Goal: Task Accomplishment & Management: Complete application form

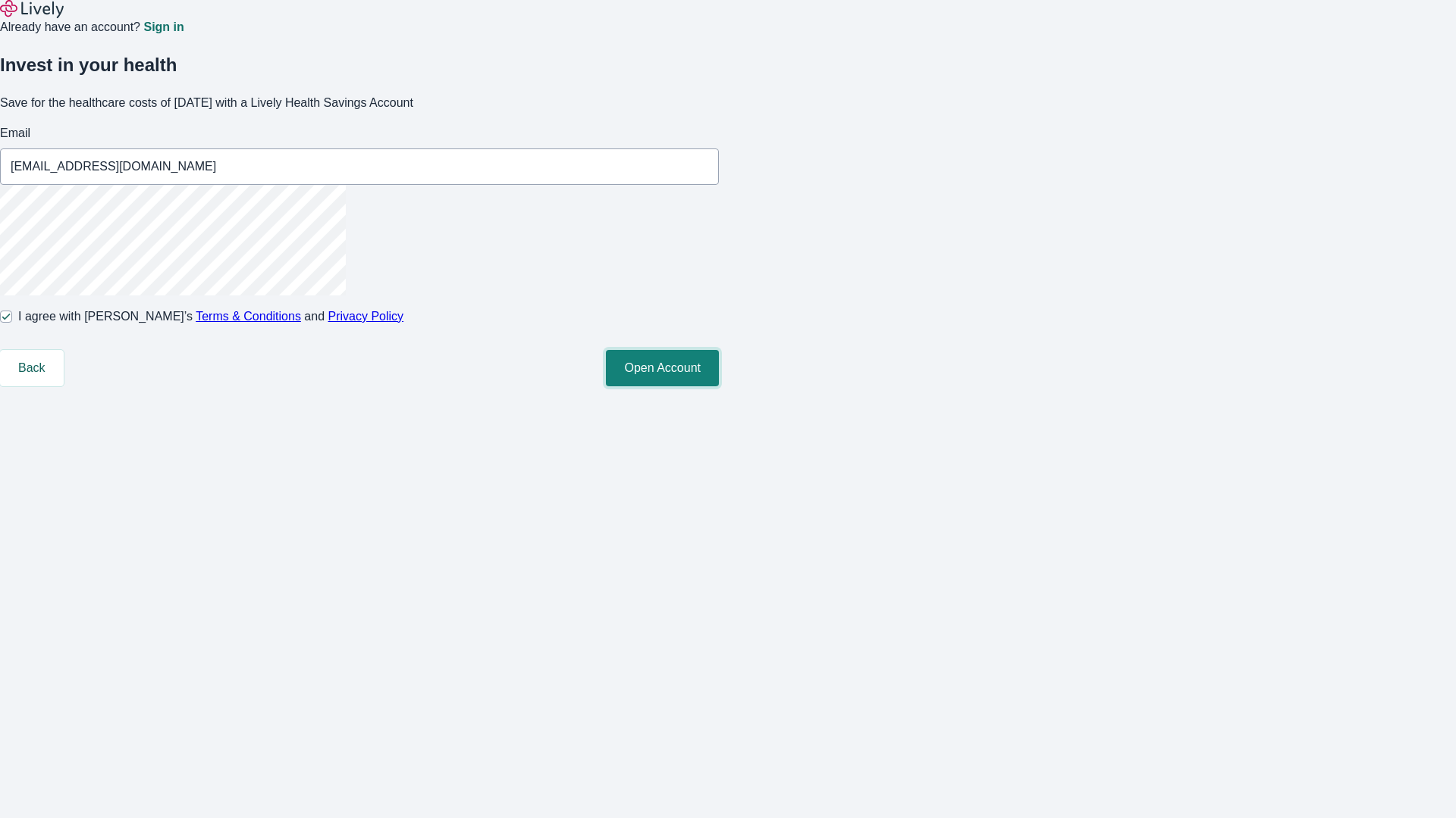
click at [719, 387] on button "Open Account" at bounding box center [662, 368] width 113 height 36
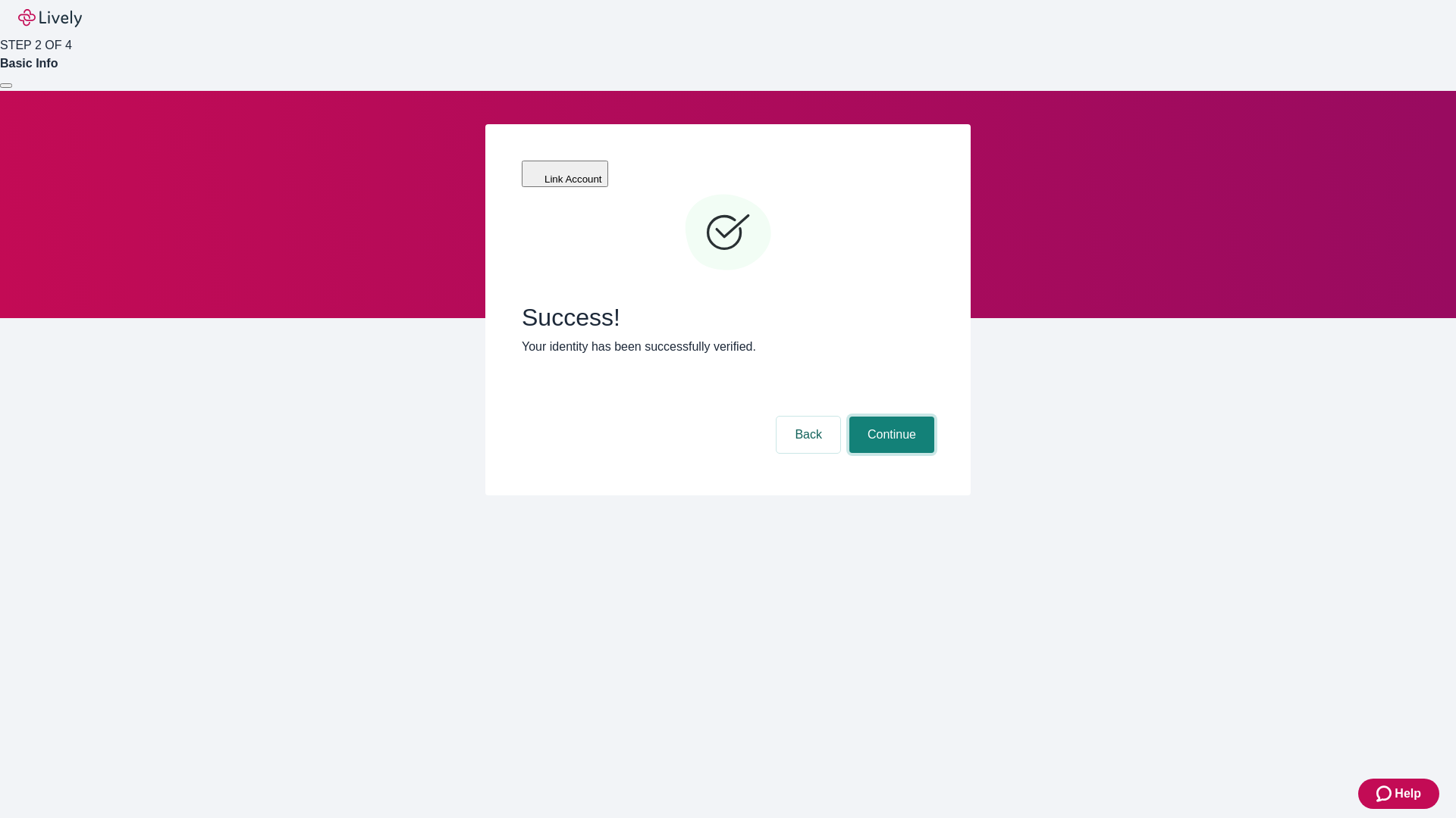
click at [889, 417] on button "Continue" at bounding box center [891, 435] width 85 height 36
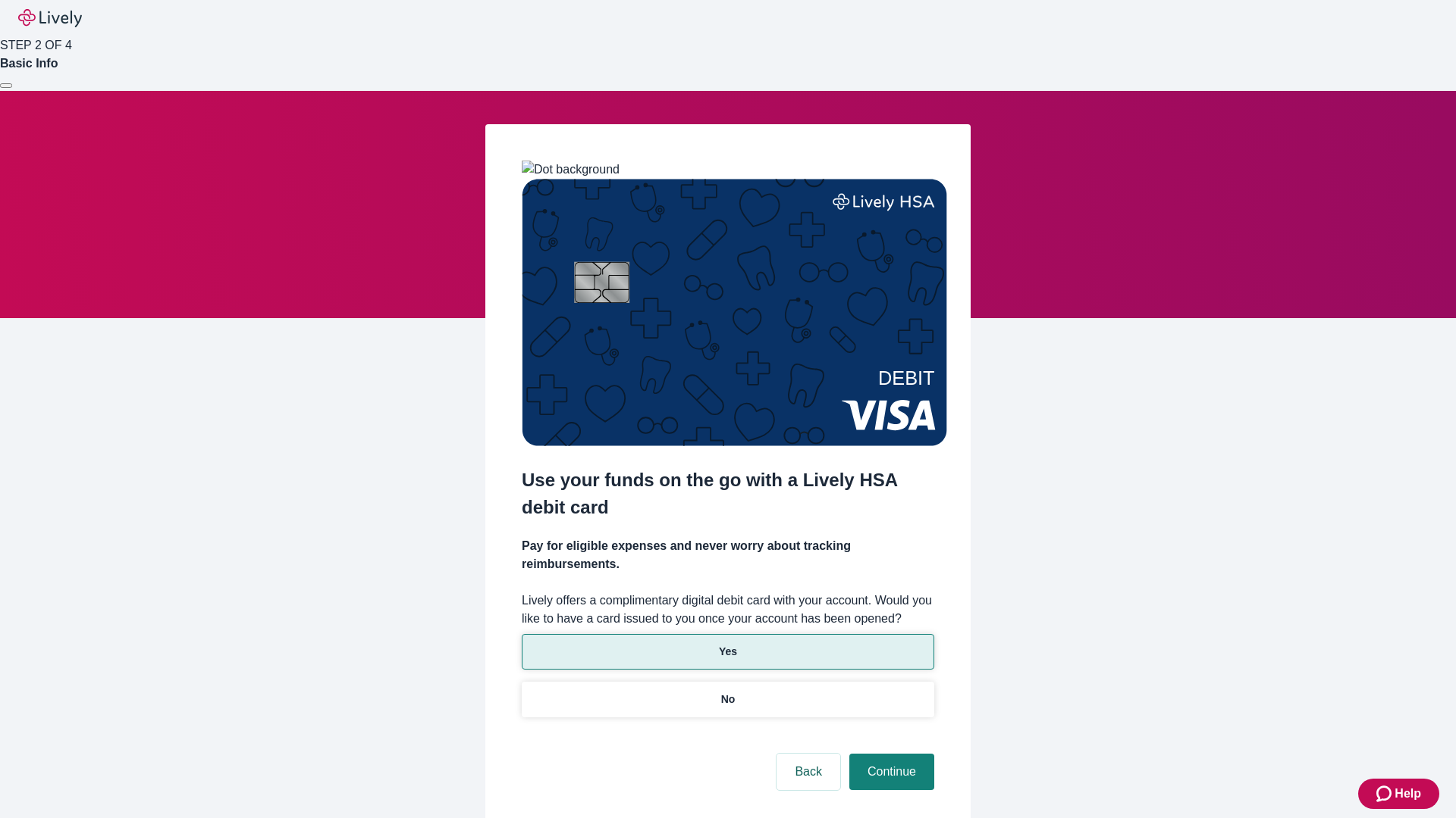
click at [727, 644] on p "Yes" at bounding box center [728, 652] width 18 height 16
click at [889, 754] on button "Continue" at bounding box center [891, 772] width 85 height 36
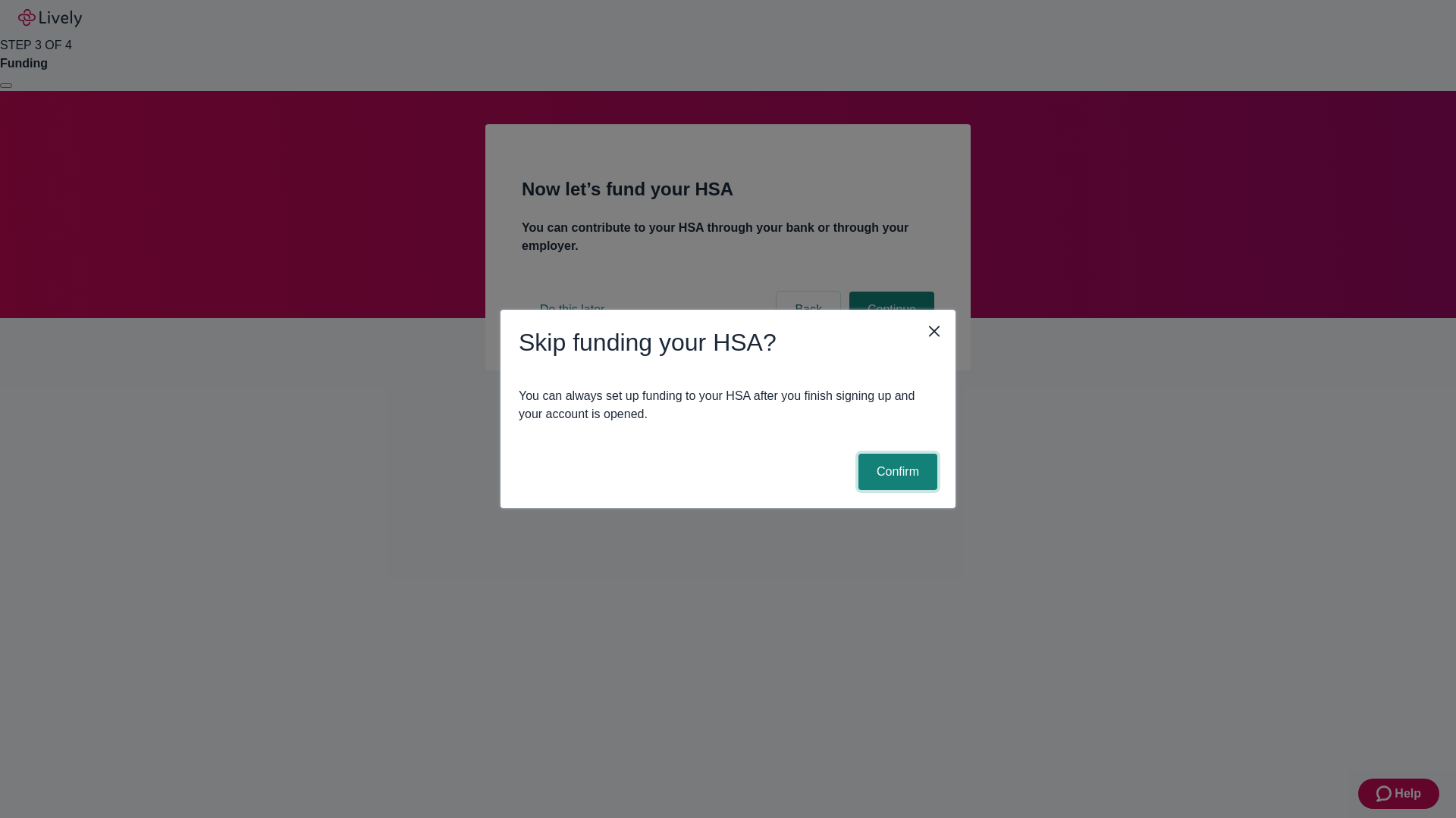
click at [895, 472] on button "Confirm" at bounding box center [897, 472] width 78 height 36
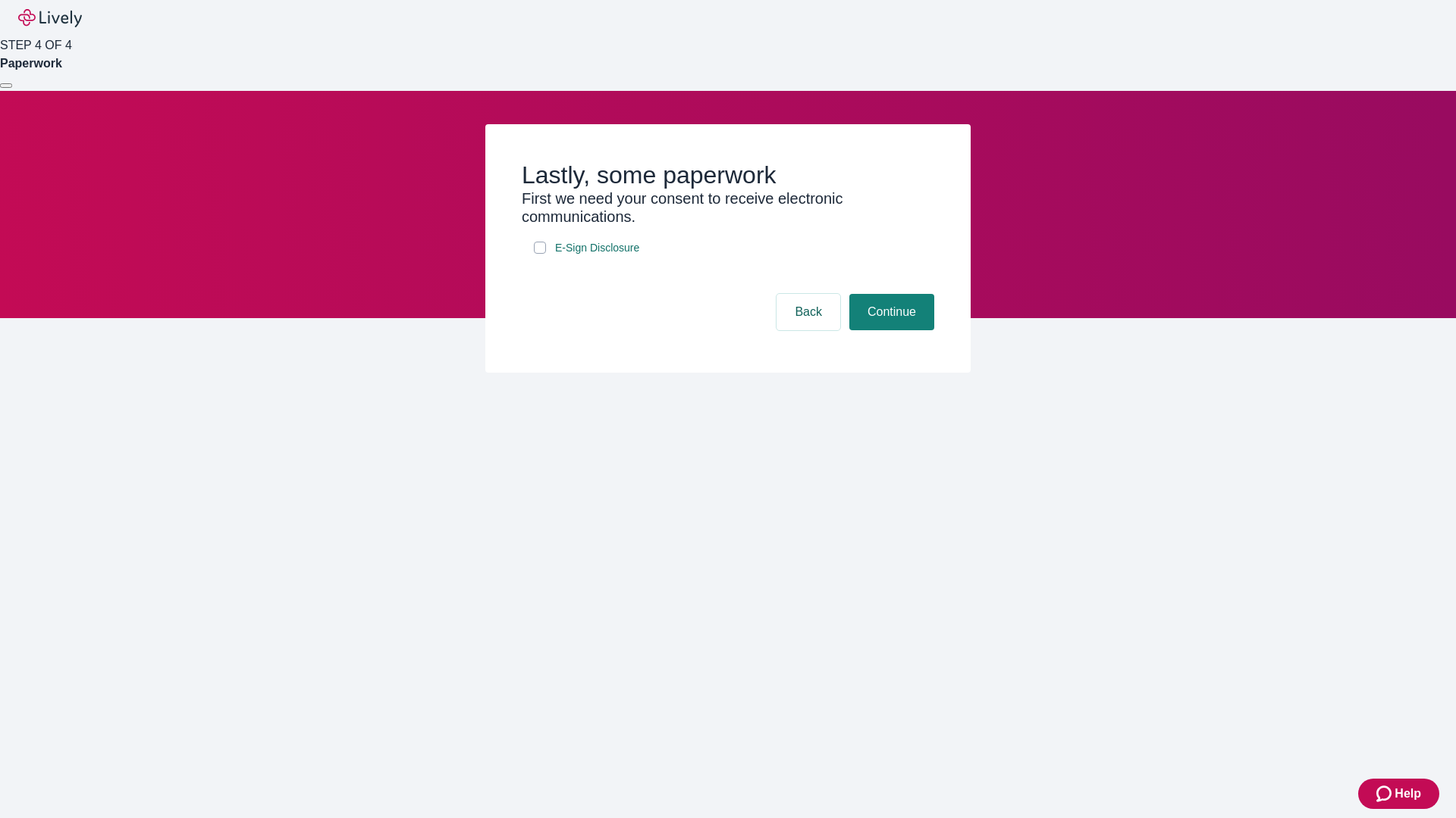
click at [540, 254] on input "E-Sign Disclosure" at bounding box center [540, 248] width 12 height 12
checkbox input "true"
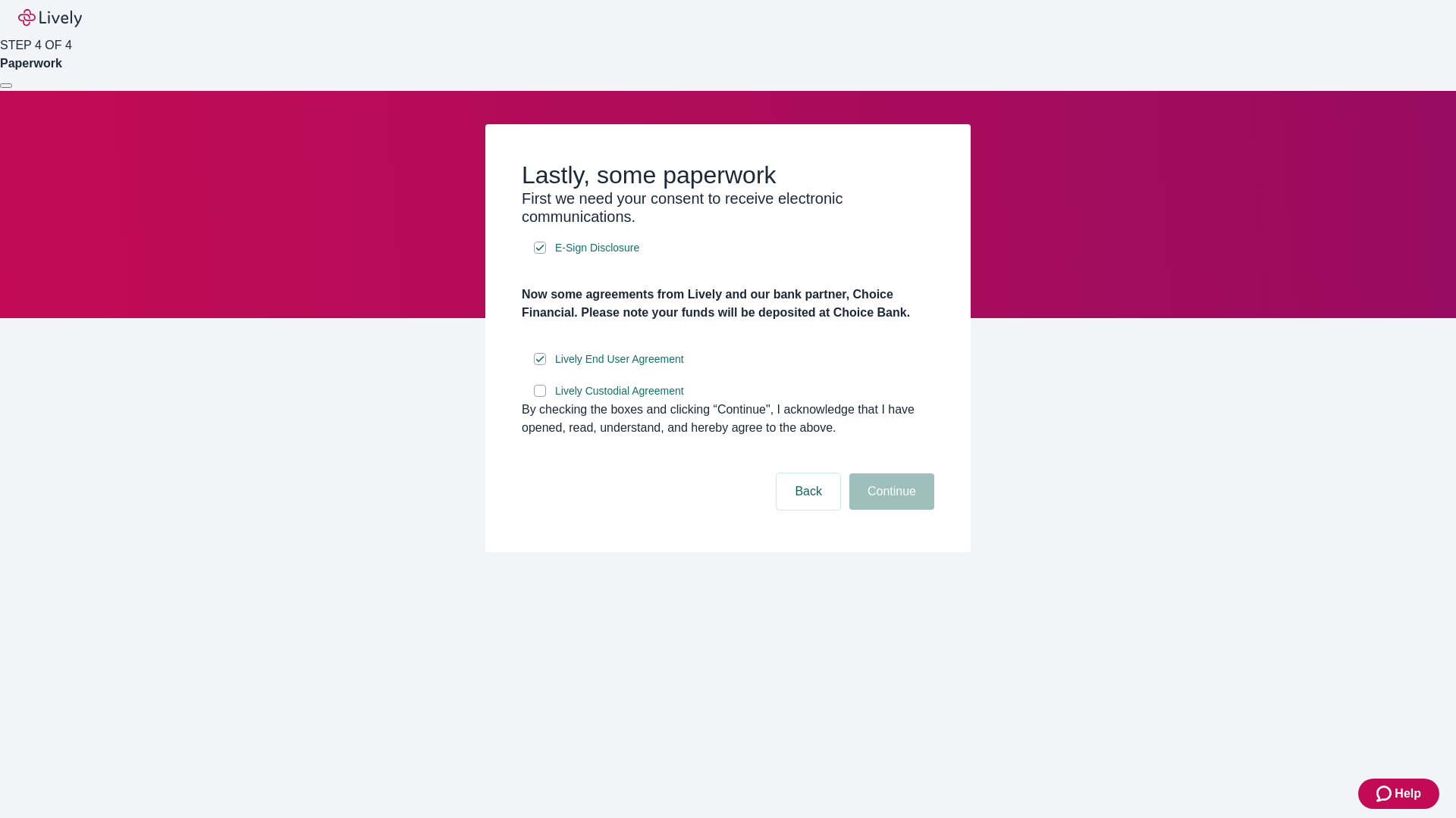
click at [540, 397] on input "Lively Custodial Agreement" at bounding box center [540, 390] width 12 height 12
checkbox input "true"
click at [889, 510] on button "Continue" at bounding box center [891, 492] width 85 height 36
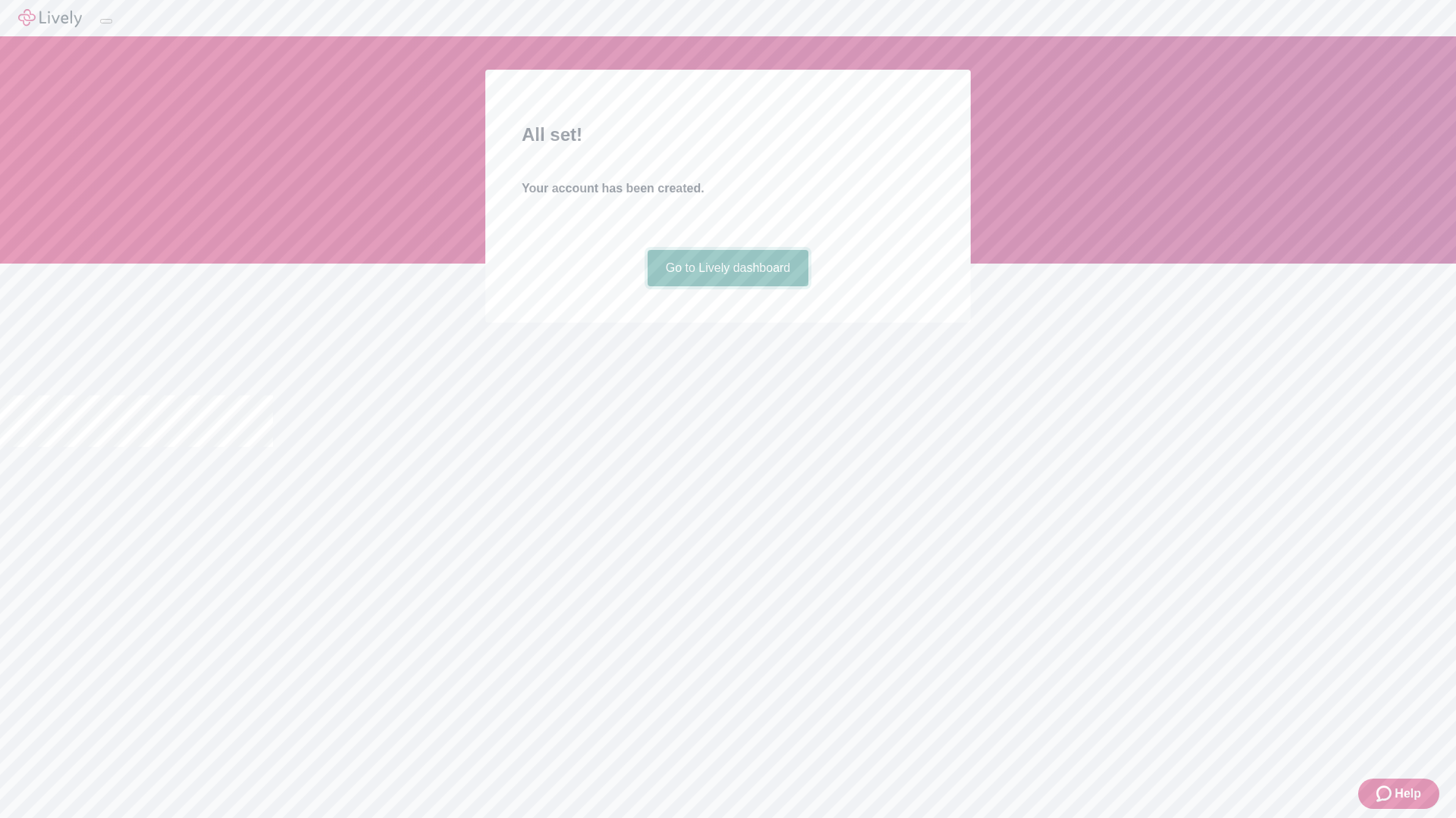
click at [727, 286] on link "Go to Lively dashboard" at bounding box center [728, 268] width 162 height 36
